Goal: Find specific page/section: Find specific page/section

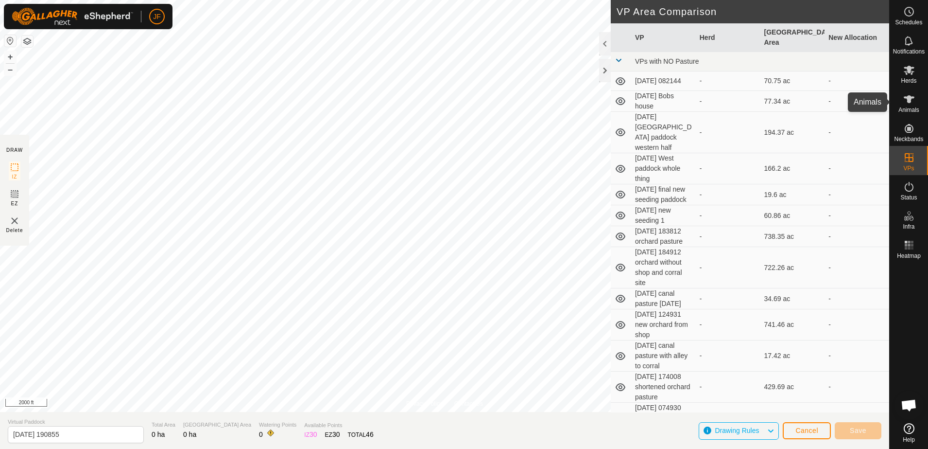
click at [913, 98] on icon at bounding box center [910, 99] width 12 height 12
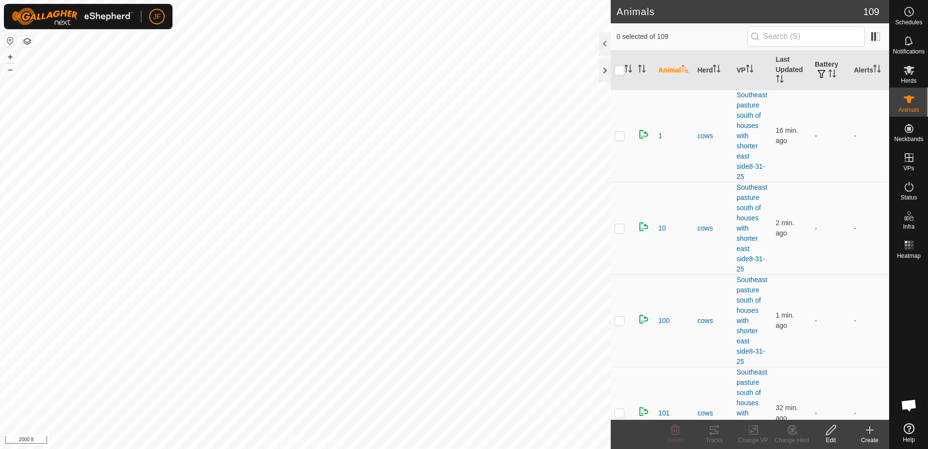
click at [0, 148] on html "JF Schedules Notifications Herds Animals Neckbands VPs Status Infra Heatmap Hel…" at bounding box center [464, 224] width 928 height 449
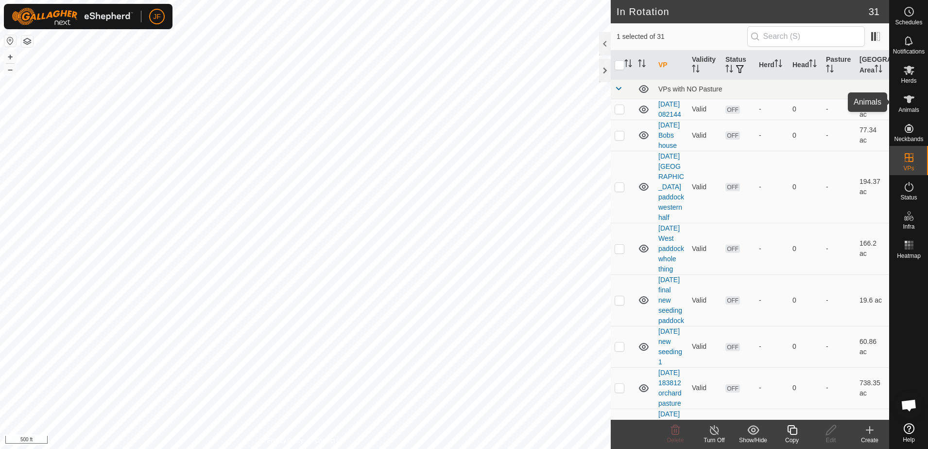
click at [911, 95] on icon at bounding box center [910, 99] width 12 height 12
click at [910, 108] on span "Animals" at bounding box center [909, 110] width 21 height 6
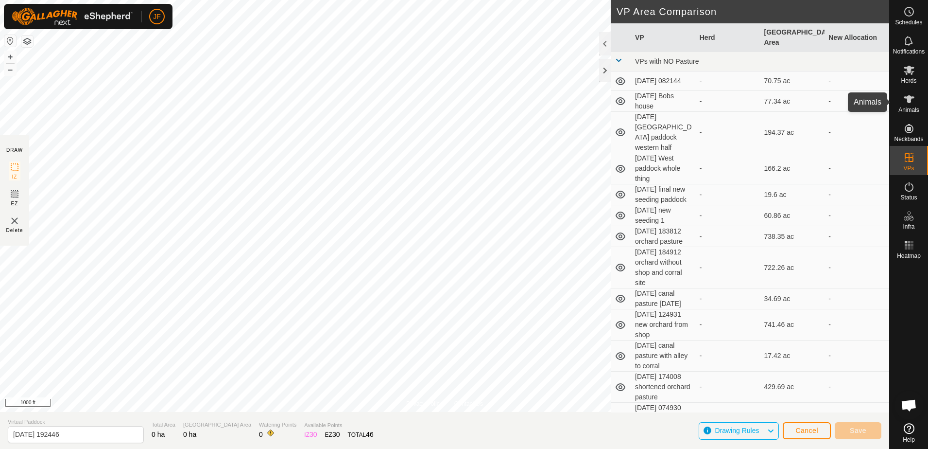
click at [911, 105] on es-animals-svg-icon at bounding box center [909, 99] width 17 height 16
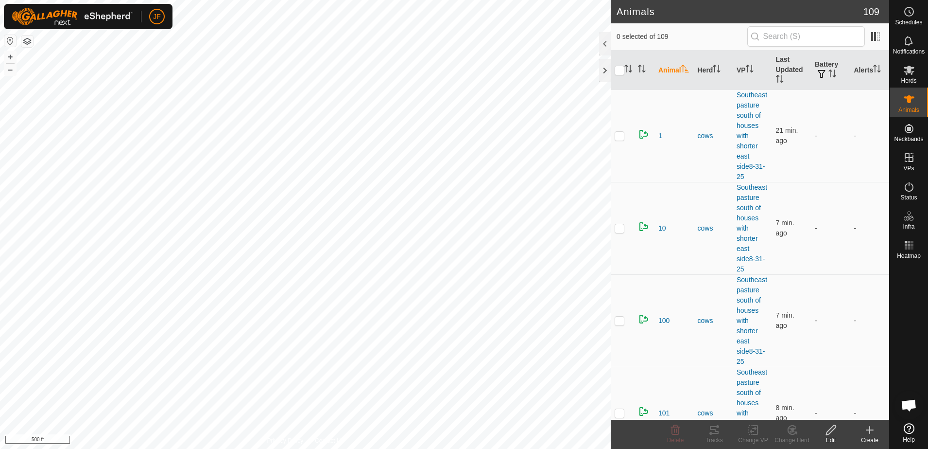
click at [0, 174] on html "JF Schedules Notifications Herds Animals Neckbands VPs Status Infra Heatmap Hel…" at bounding box center [464, 224] width 928 height 449
click at [0, 222] on html "JF Schedules Notifications Herds Animals Neckbands VPs Status Infra Heatmap Hel…" at bounding box center [464, 224] width 928 height 449
click at [0, 391] on html "JF Schedules Notifications Herds Animals Neckbands VPs Status Infra Heatmap Hel…" at bounding box center [464, 224] width 928 height 449
click at [0, 289] on html "JF Schedules Notifications Herds Animals Neckbands VPs Status Infra Heatmap Hel…" at bounding box center [464, 224] width 928 height 449
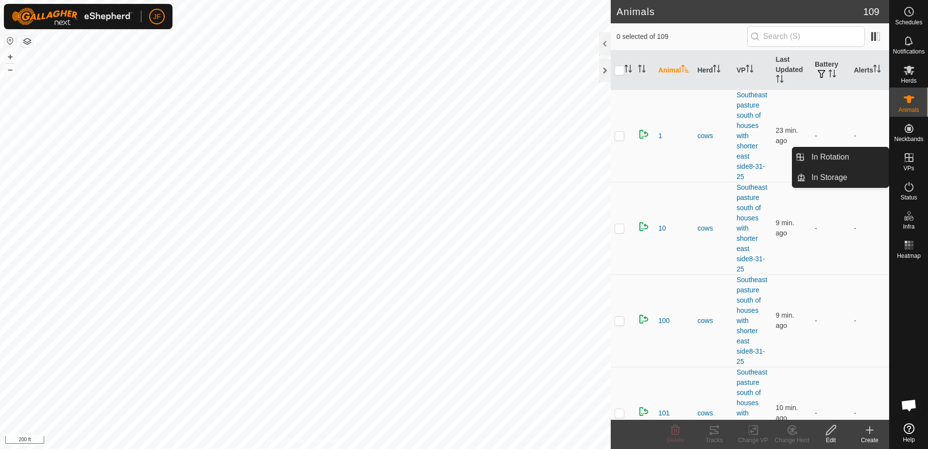
click at [908, 157] on icon at bounding box center [909, 157] width 9 height 9
click at [908, 159] on icon at bounding box center [910, 158] width 12 height 12
drag, startPoint x: 908, startPoint y: 159, endPoint x: 915, endPoint y: 157, distance: 7.4
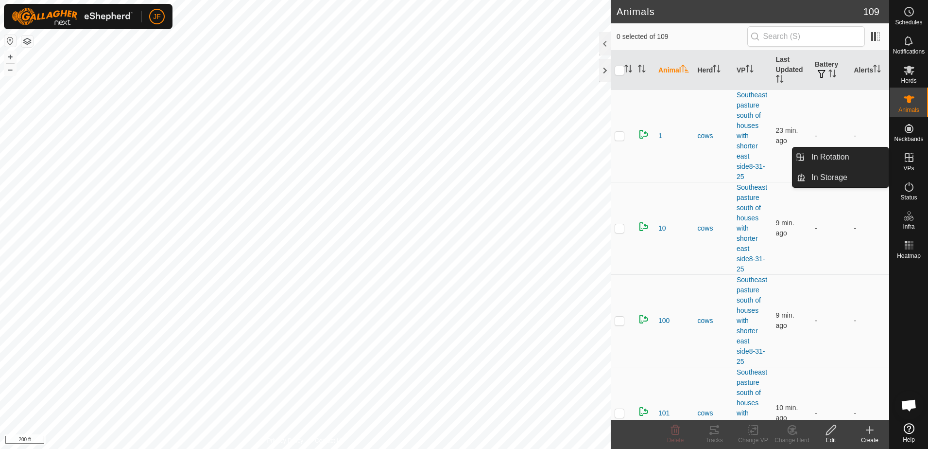
click at [915, 157] on es-virtualpaddocks-svg-icon at bounding box center [909, 158] width 17 height 16
click at [910, 157] on icon at bounding box center [909, 157] width 9 height 9
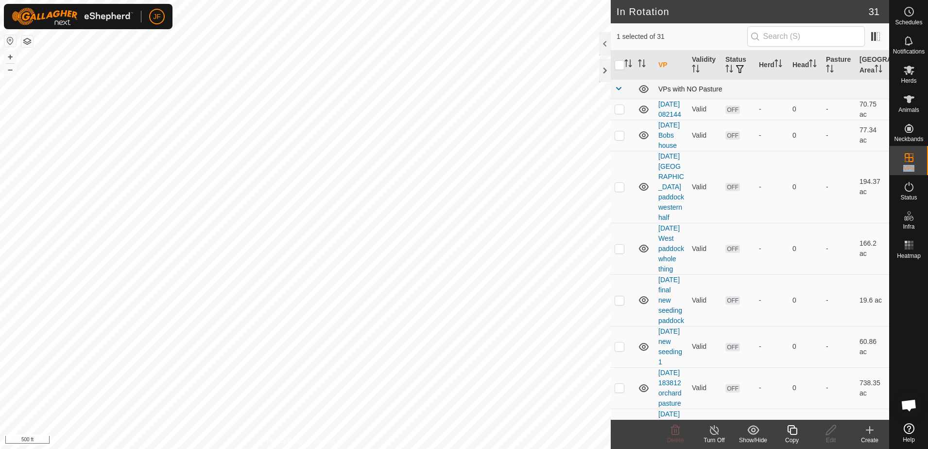
drag, startPoint x: 897, startPoint y: 106, endPoint x: 812, endPoint y: 82, distance: 88.5
click at [812, 82] on div "Schedules Notifications Herds Animals Neckbands VPs Status Infra Heatmap Help I…" at bounding box center [464, 224] width 928 height 449
